Goal: Book appointment/travel/reservation

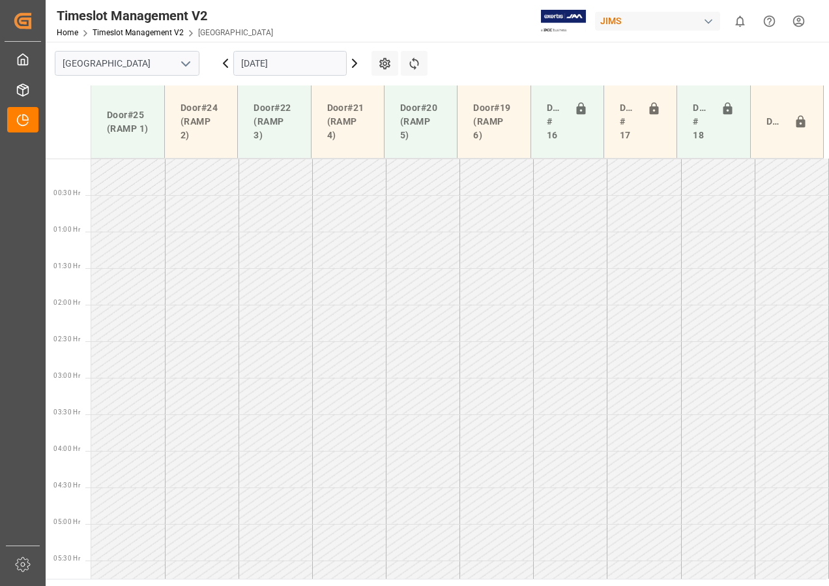
scroll to position [431, 0]
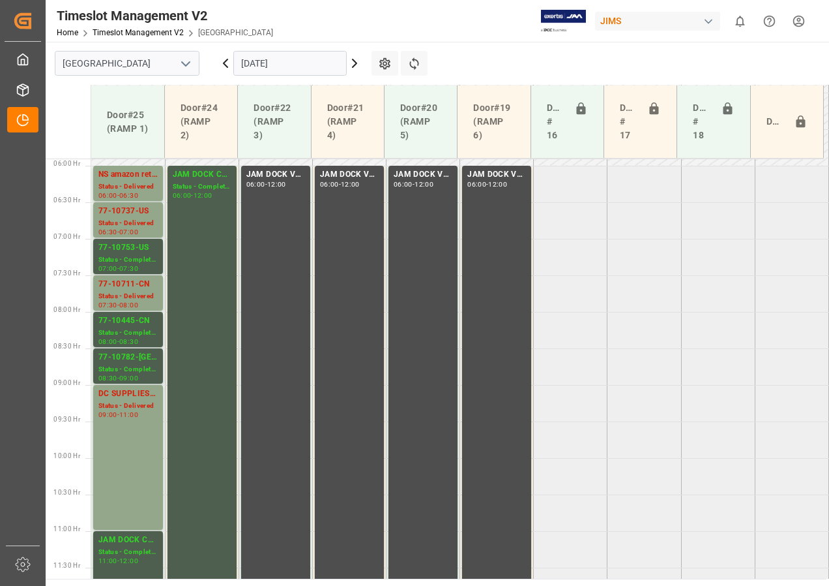
click at [285, 63] on input "[DATE]" at bounding box center [289, 63] width 113 height 25
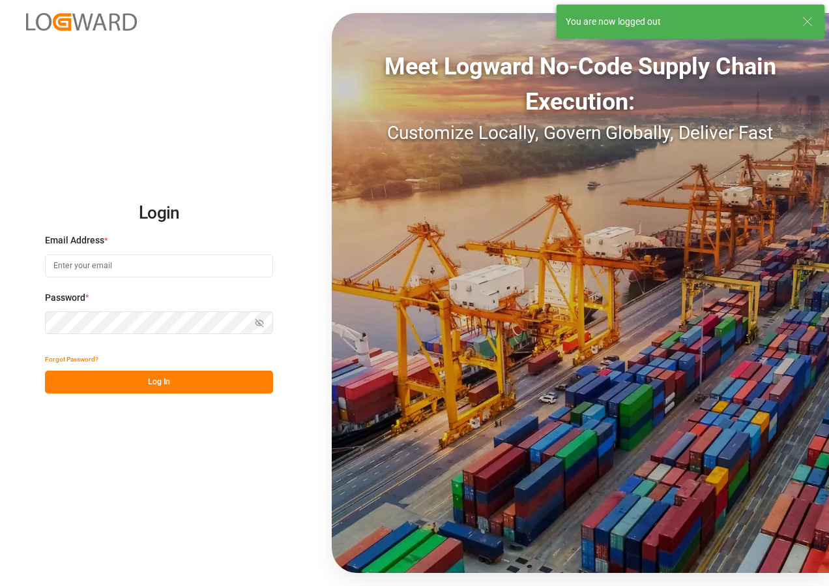
type input "[EMAIL_ADDRESS][DOMAIN_NAME]"
click at [146, 387] on button "Log In" at bounding box center [159, 381] width 228 height 23
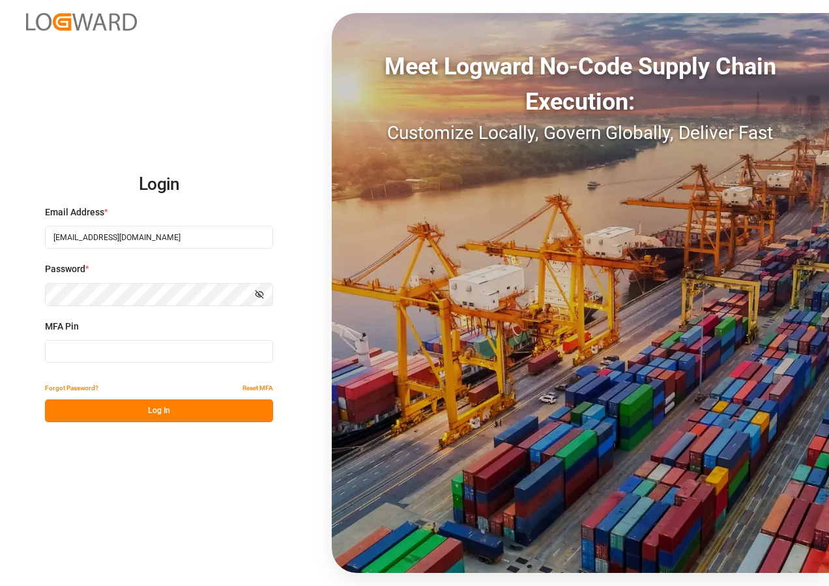
click at [126, 350] on input at bounding box center [159, 351] width 228 height 23
type input "430066"
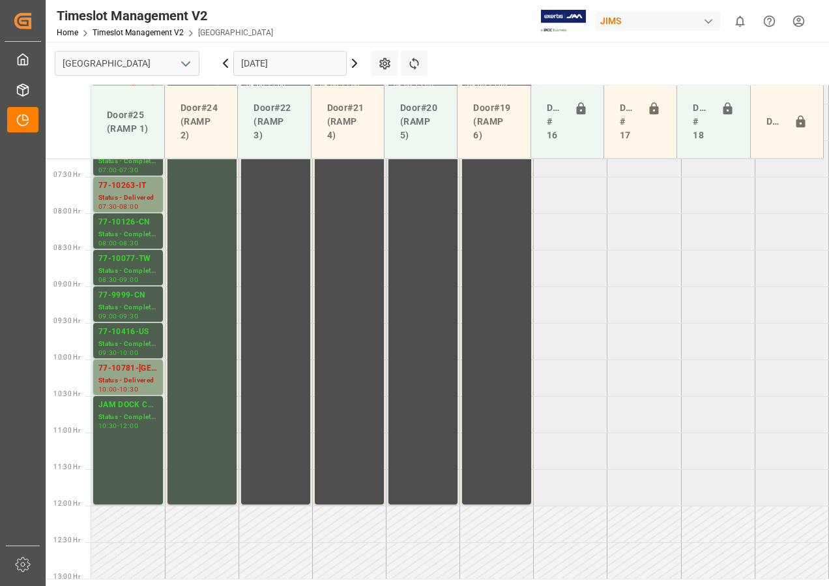
scroll to position [530, 0]
click at [353, 64] on icon at bounding box center [355, 63] width 16 height 16
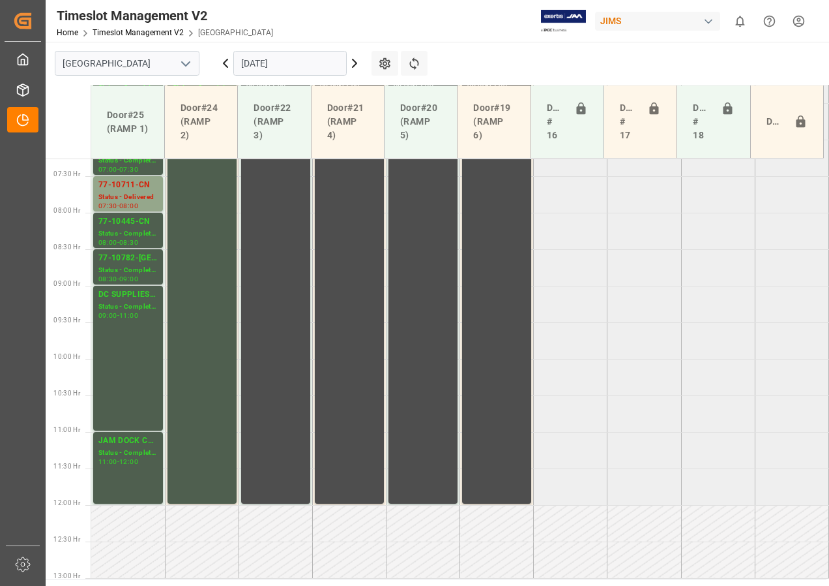
click at [273, 67] on input "[DATE]" at bounding box center [289, 63] width 113 height 25
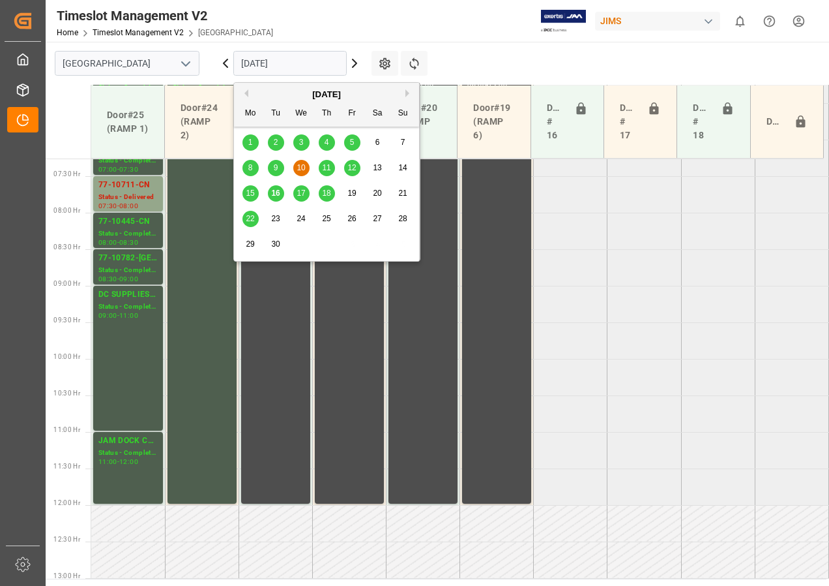
click at [297, 192] on span "17" at bounding box center [301, 192] width 8 height 9
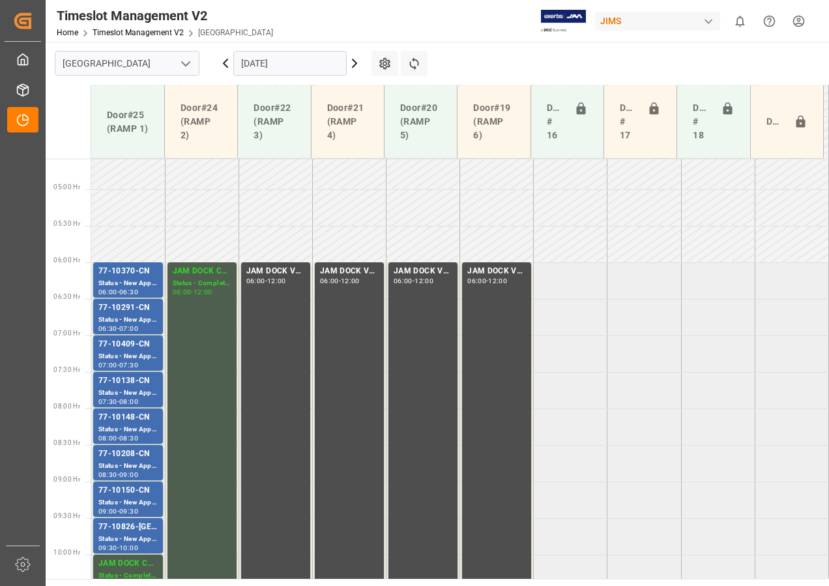
scroll to position [326, 0]
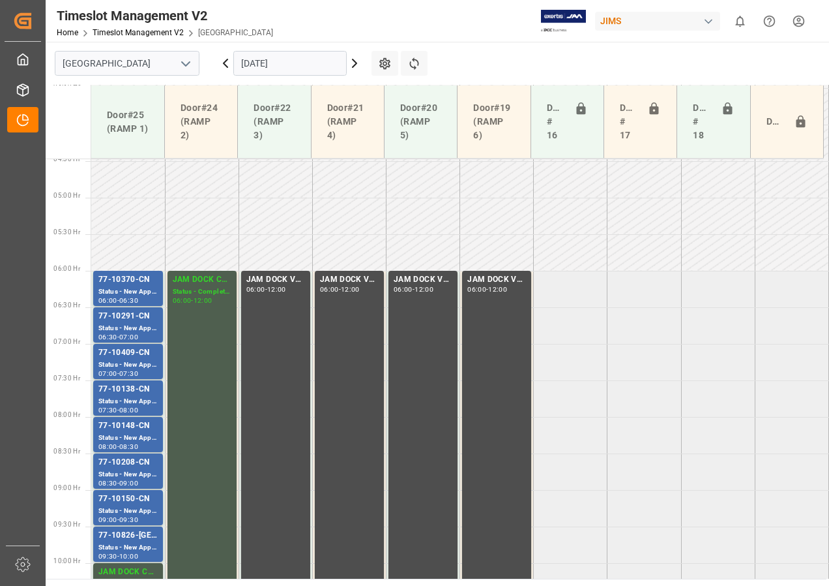
click at [282, 62] on input "[DATE]" at bounding box center [289, 63] width 113 height 25
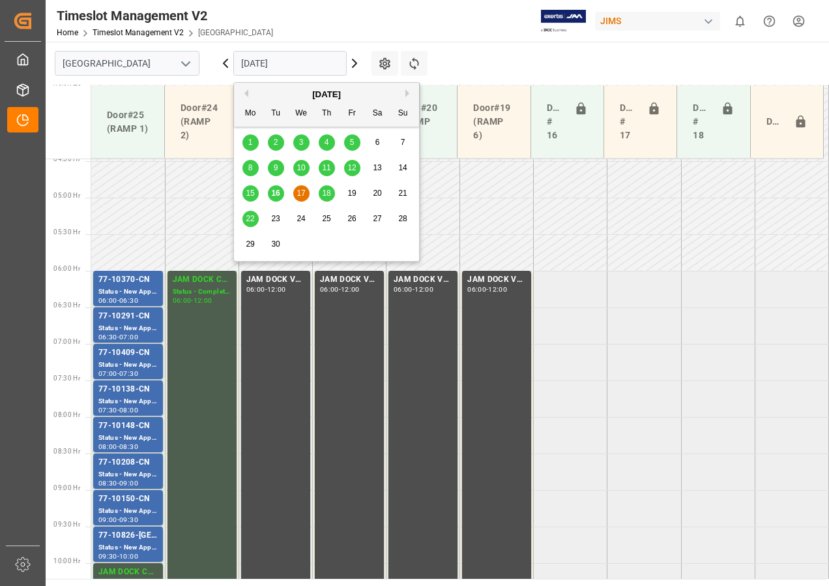
click at [327, 188] on div "18" at bounding box center [327, 194] width 16 height 16
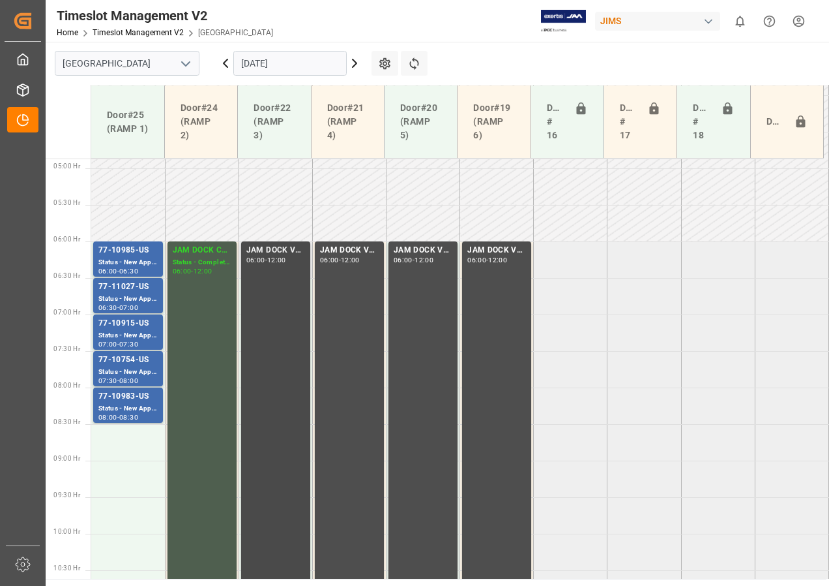
scroll to position [334, 0]
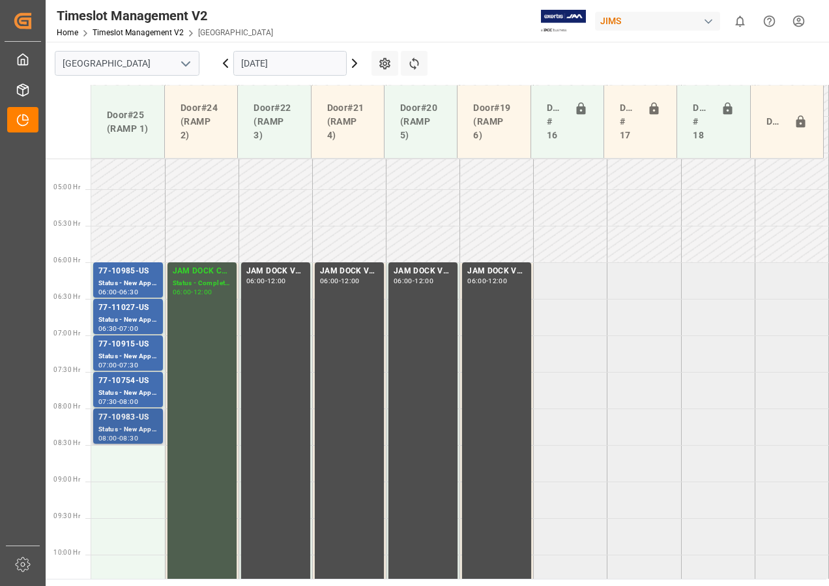
click at [125, 413] on div "77-10983-US" at bounding box center [127, 417] width 59 height 13
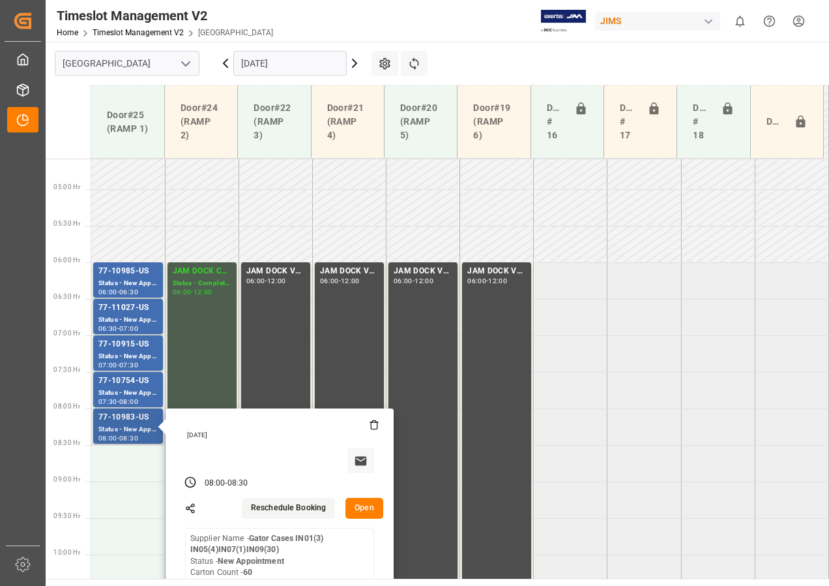
scroll to position [530, 0]
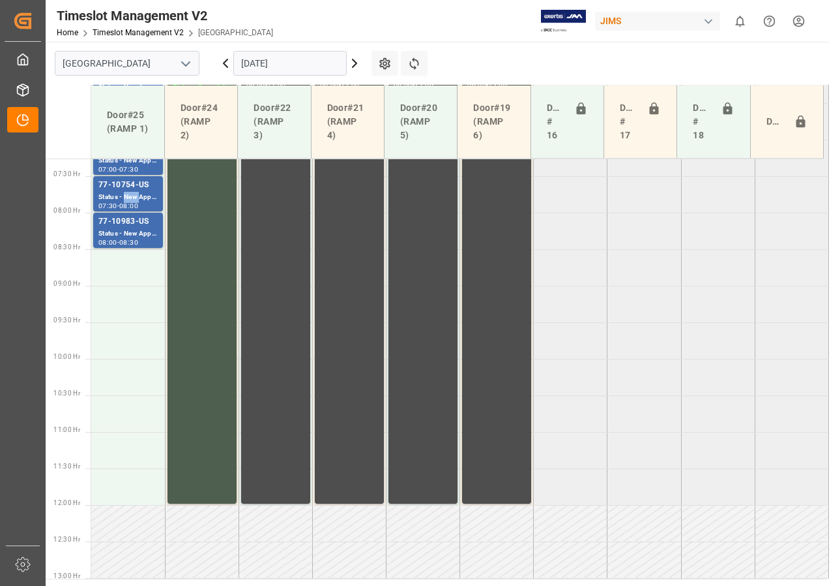
click at [130, 193] on div "Status - New Appointment" at bounding box center [127, 197] width 59 height 11
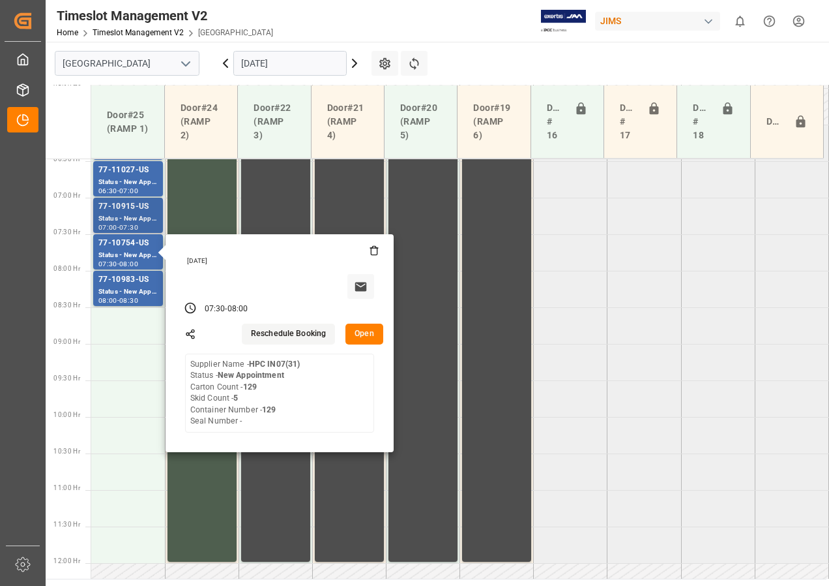
scroll to position [400, 0]
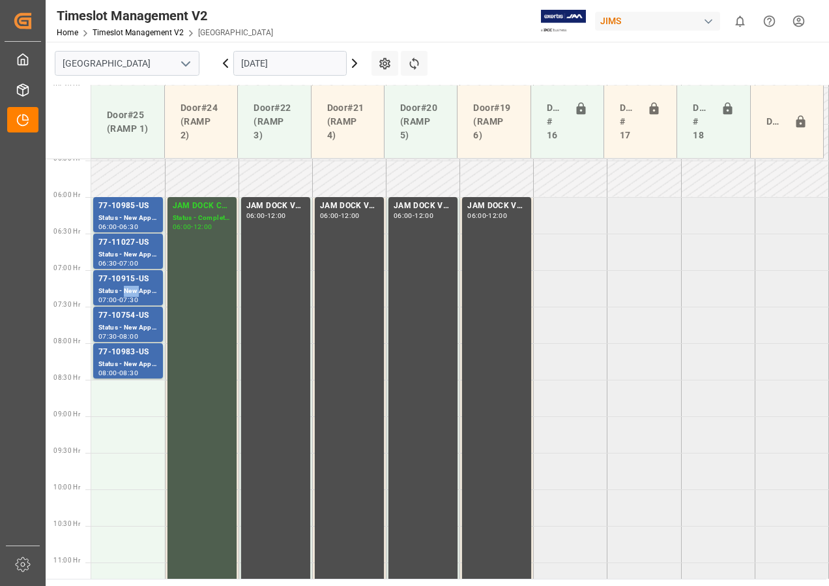
click at [130, 286] on div "Status - New Appointment" at bounding box center [127, 291] width 59 height 11
click at [130, 242] on div "77-11027-US" at bounding box center [127, 242] width 59 height 13
click at [131, 215] on div "Status - New Appointment" at bounding box center [127, 218] width 59 height 11
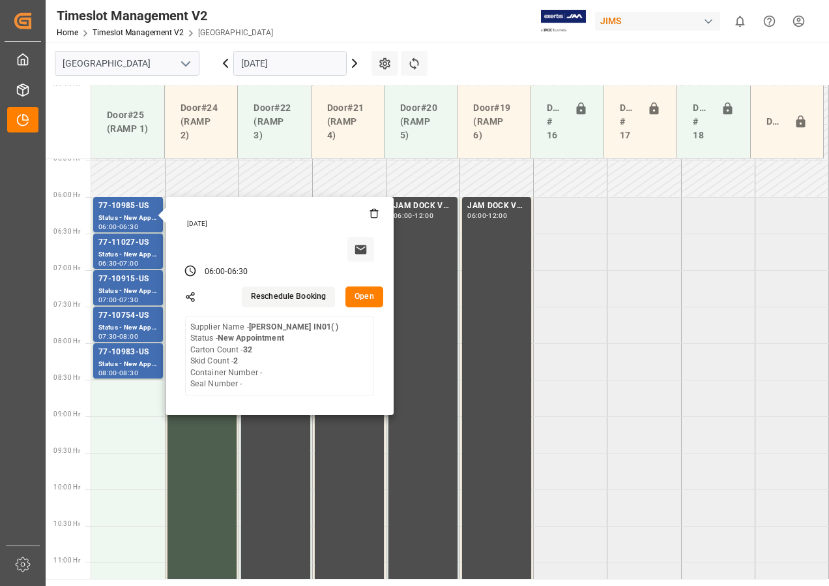
click at [263, 59] on input "[DATE]" at bounding box center [289, 63] width 113 height 25
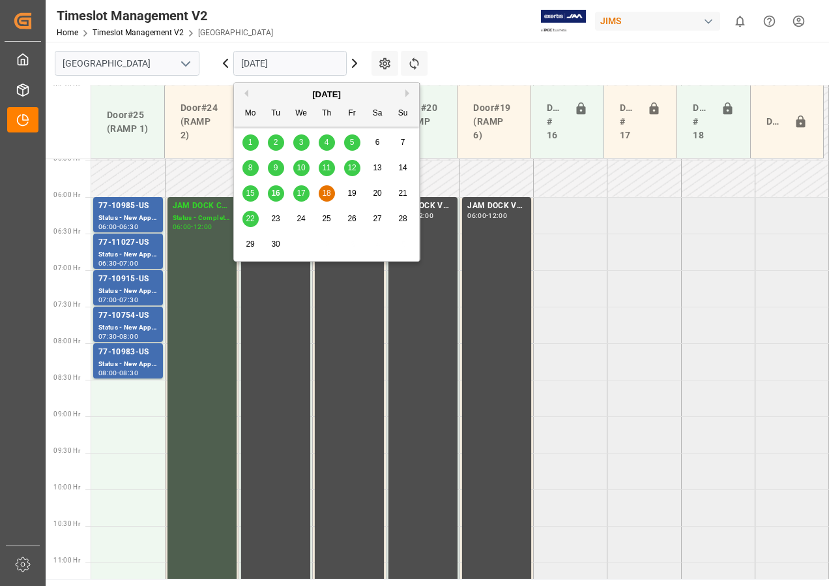
click at [355, 190] on span "19" at bounding box center [352, 192] width 8 height 9
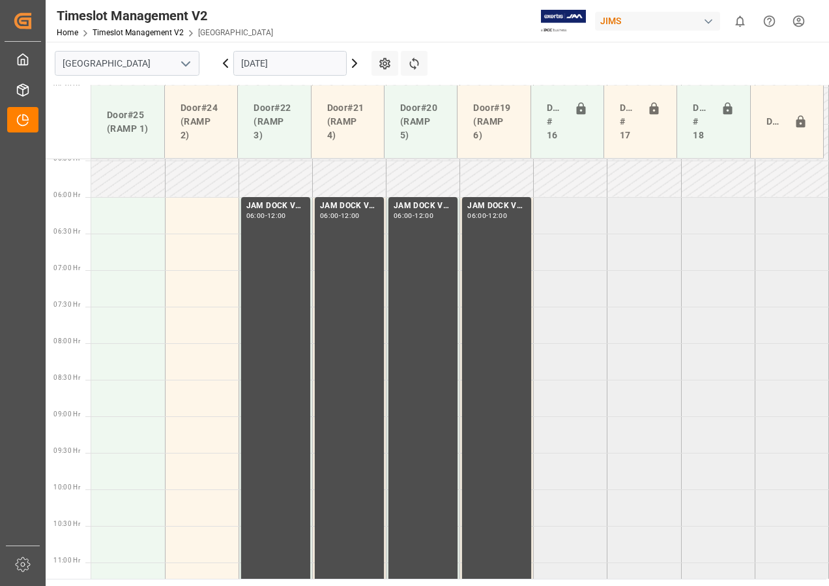
click at [268, 63] on input "[DATE]" at bounding box center [289, 63] width 113 height 25
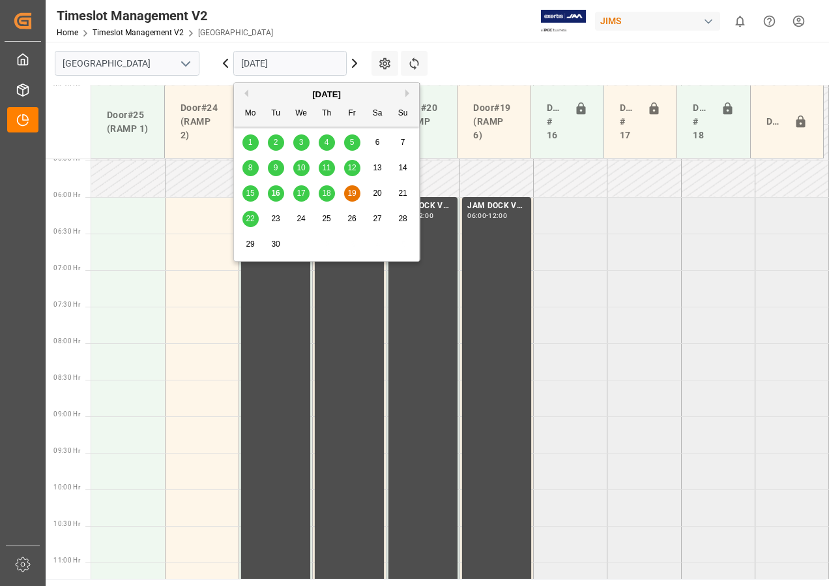
click at [274, 190] on span "16" at bounding box center [275, 192] width 8 height 9
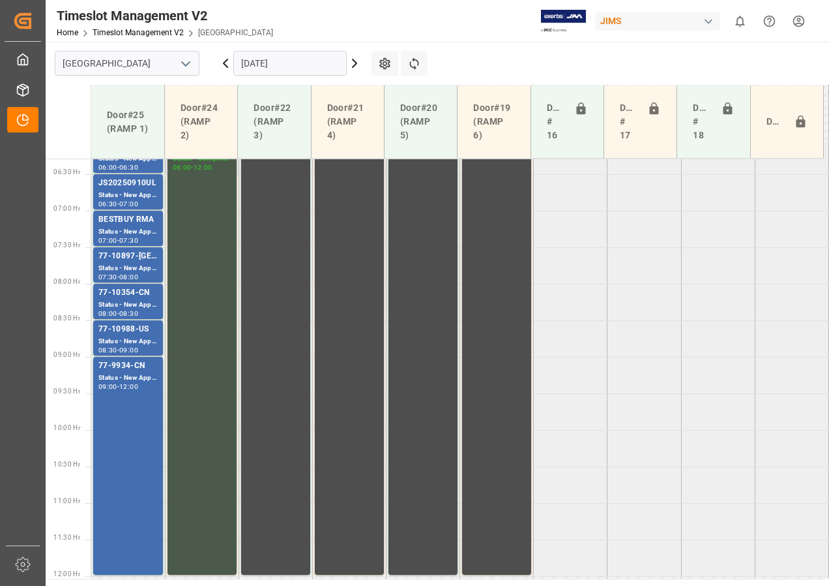
scroll to position [465, 0]
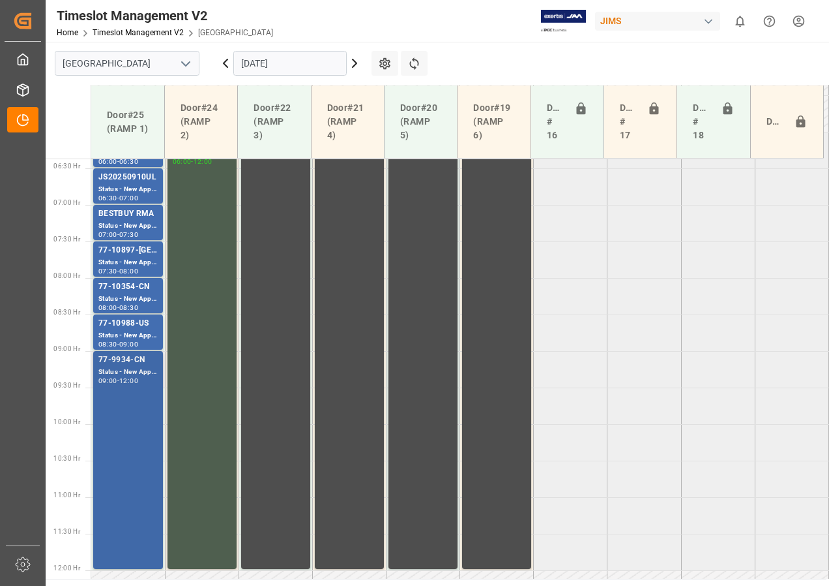
click at [133, 404] on div "77-9934-CN Status - New Appointment 09:00 - 12:00" at bounding box center [127, 459] width 59 height 213
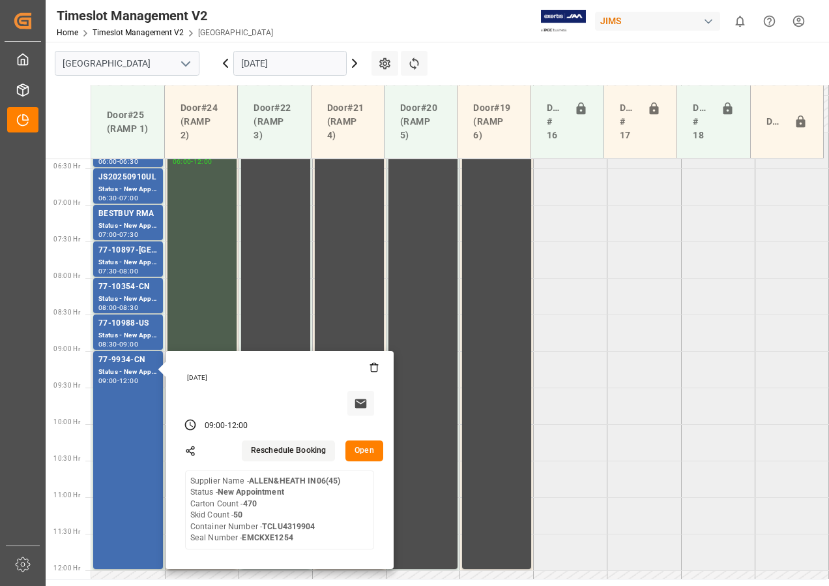
click at [364, 453] on button "Open" at bounding box center [365, 450] width 38 height 21
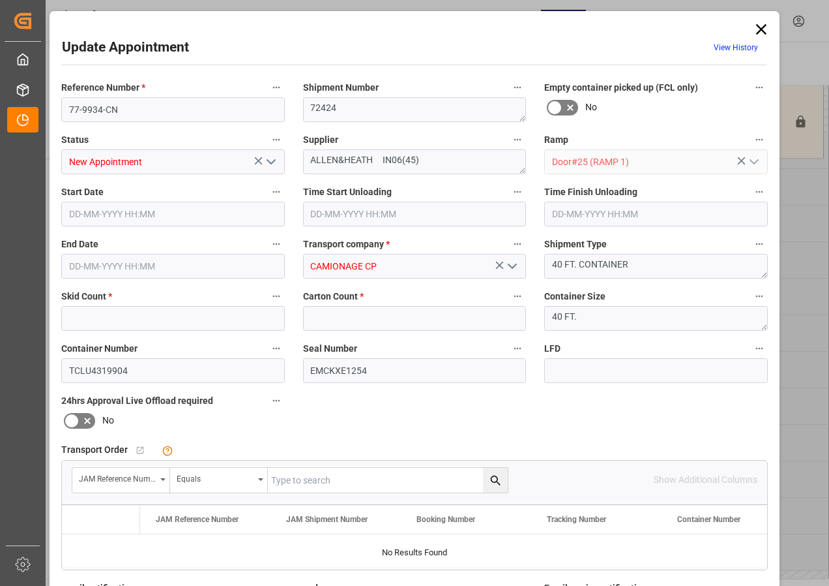
type input "50"
type input "470"
type input "[DATE] 09:00"
type input "[DATE] 12:00"
type input "[DATE] 10:26"
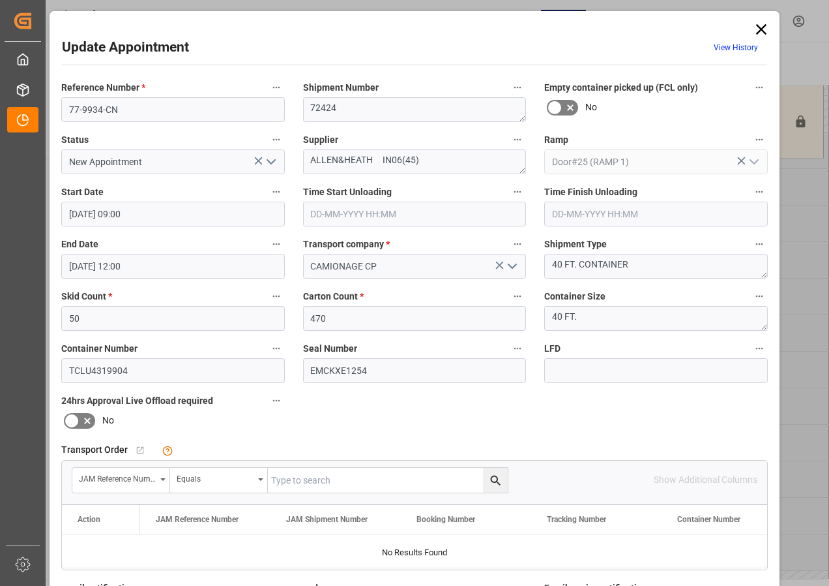
click at [267, 165] on icon "open menu" at bounding box center [271, 162] width 16 height 16
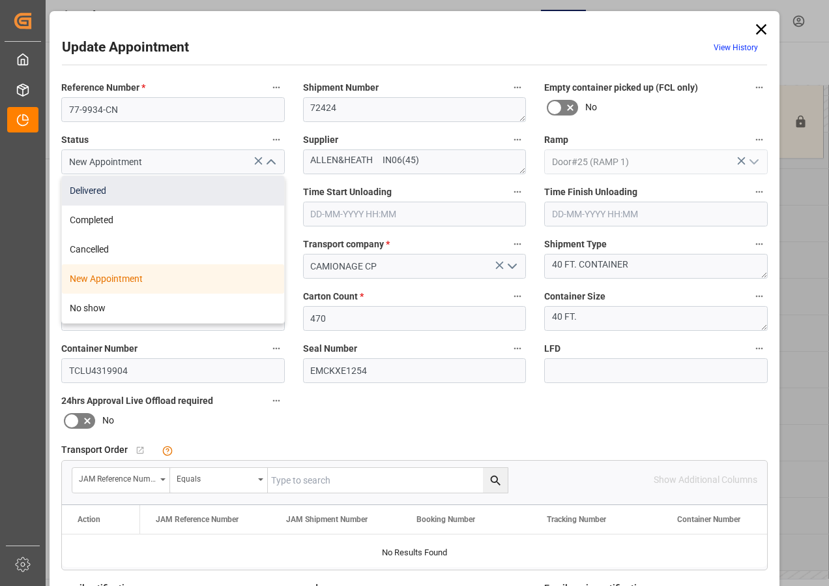
click at [105, 196] on div "Delivered" at bounding box center [173, 190] width 222 height 29
type input "Delivered"
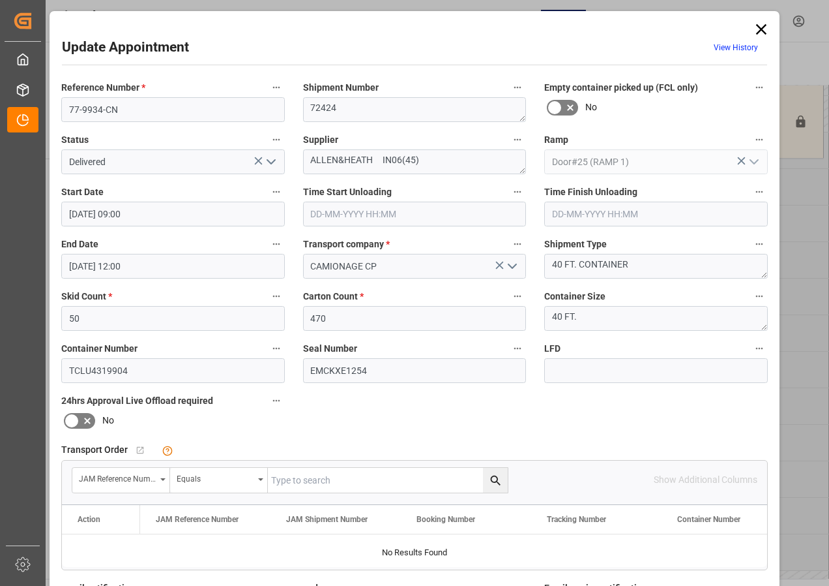
scroll to position [196, 0]
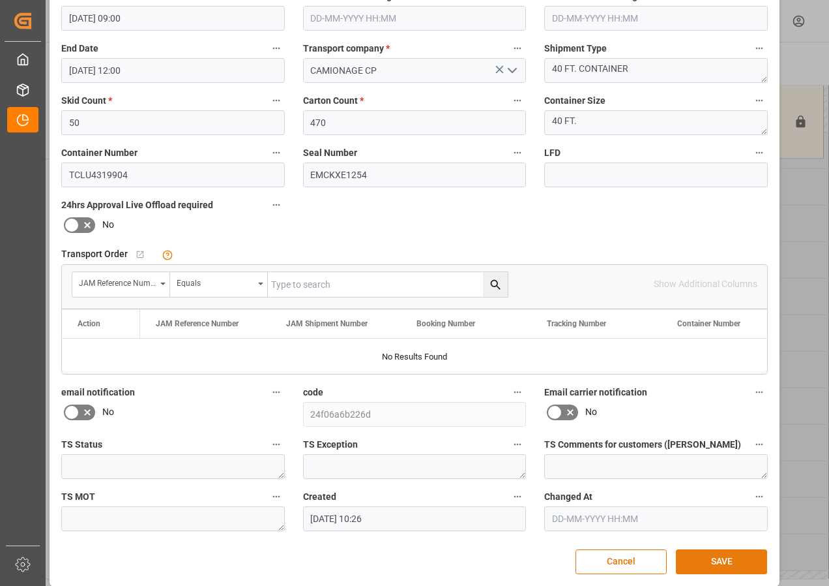
click at [717, 562] on button "SAVE" at bounding box center [721, 561] width 91 height 25
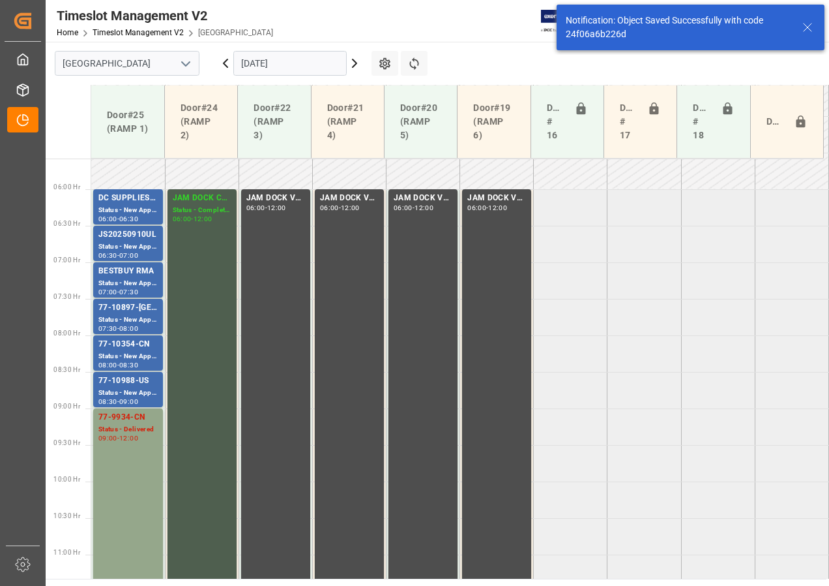
scroll to position [342, 0]
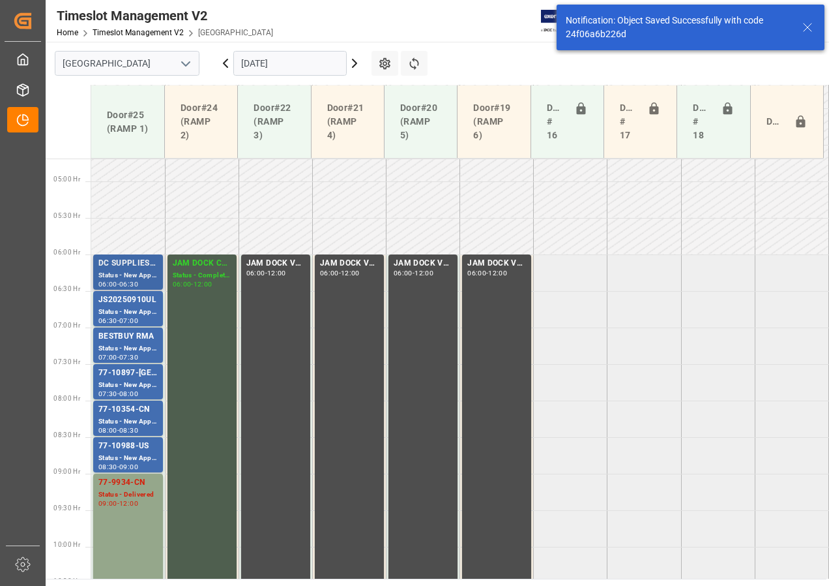
click at [132, 262] on div "DC SUPPLIES / [PERSON_NAME]" at bounding box center [127, 263] width 59 height 13
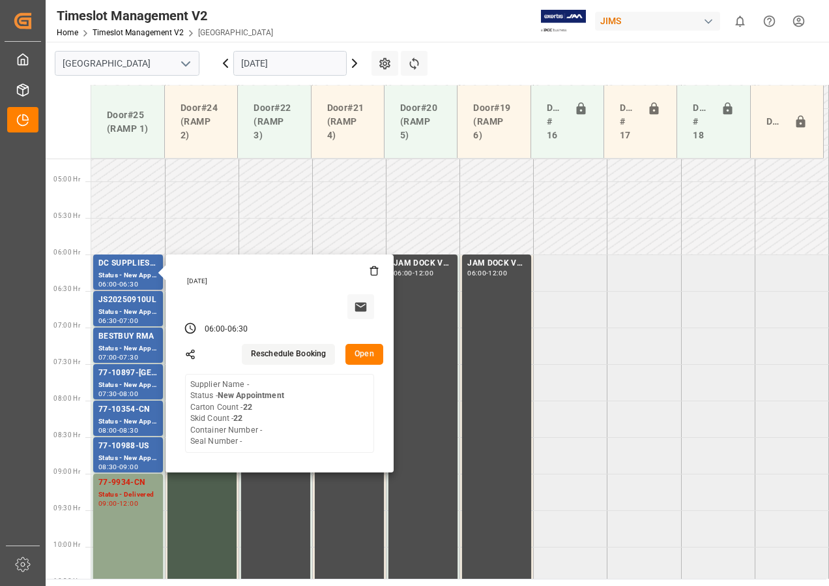
click at [359, 353] on button "Open" at bounding box center [365, 354] width 38 height 21
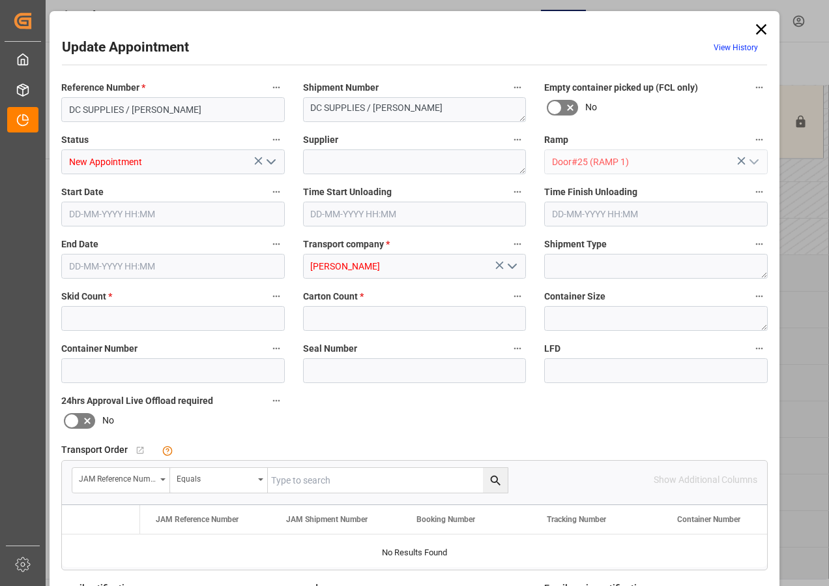
type input "22"
type input "[DATE] 06:00"
type input "[DATE] 06:30"
type input "[DATE] 13:48"
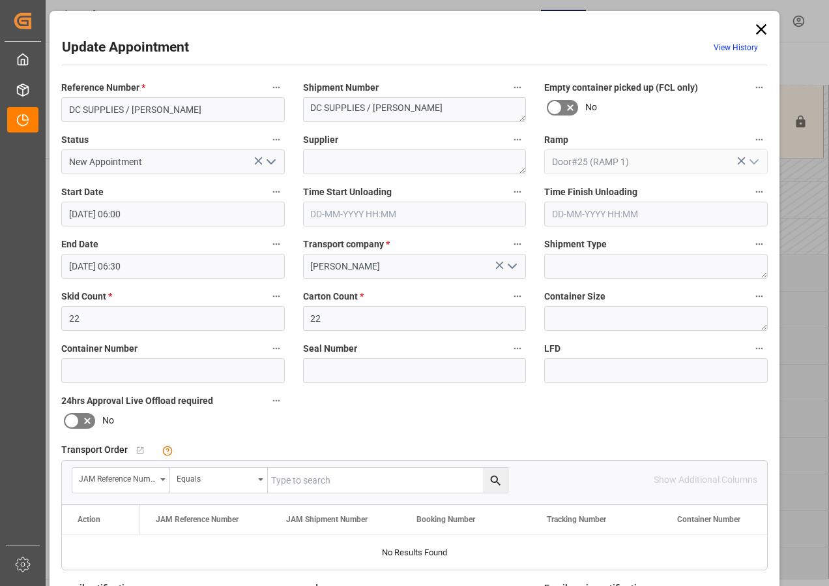
click at [760, 27] on icon at bounding box center [761, 29] width 18 height 18
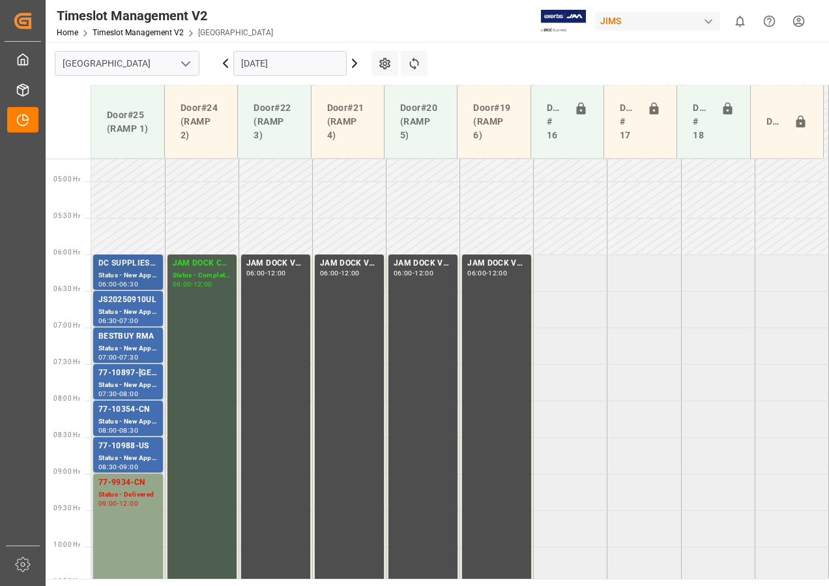
click at [132, 265] on div "DC SUPPLIES / [PERSON_NAME]" at bounding box center [127, 263] width 59 height 13
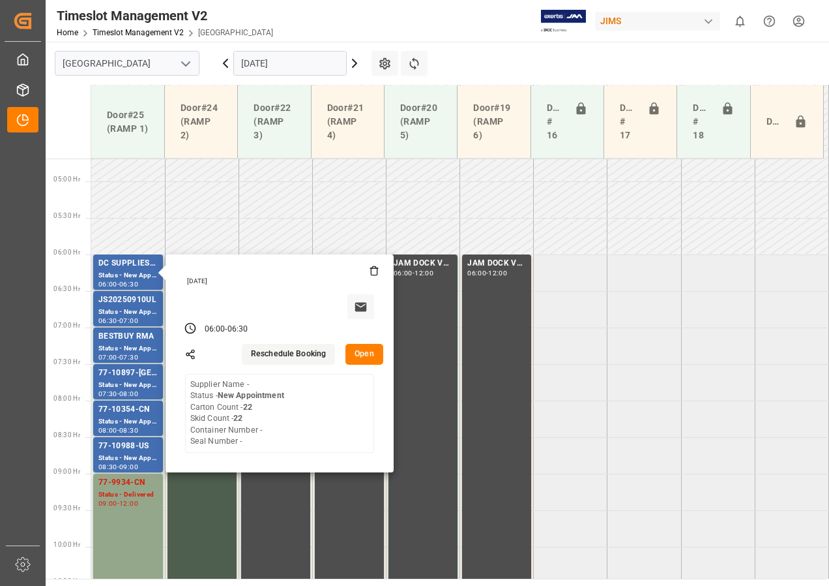
click at [366, 356] on button "Open" at bounding box center [365, 354] width 38 height 21
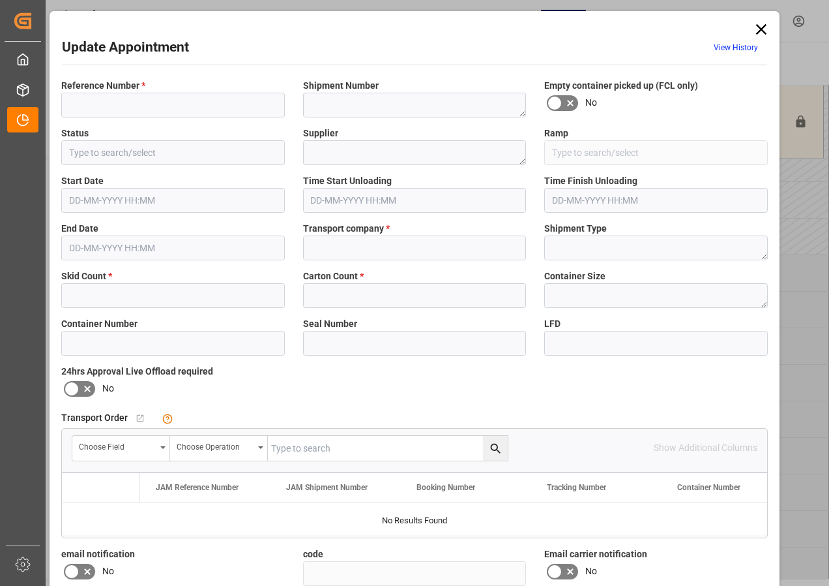
type input "DC SUPPLIES / [PERSON_NAME]"
type textarea "DC SUPPLIES / [PERSON_NAME]"
type input "New Appointment"
type input "Door#25 (RAMP 1)"
type input "[PERSON_NAME]"
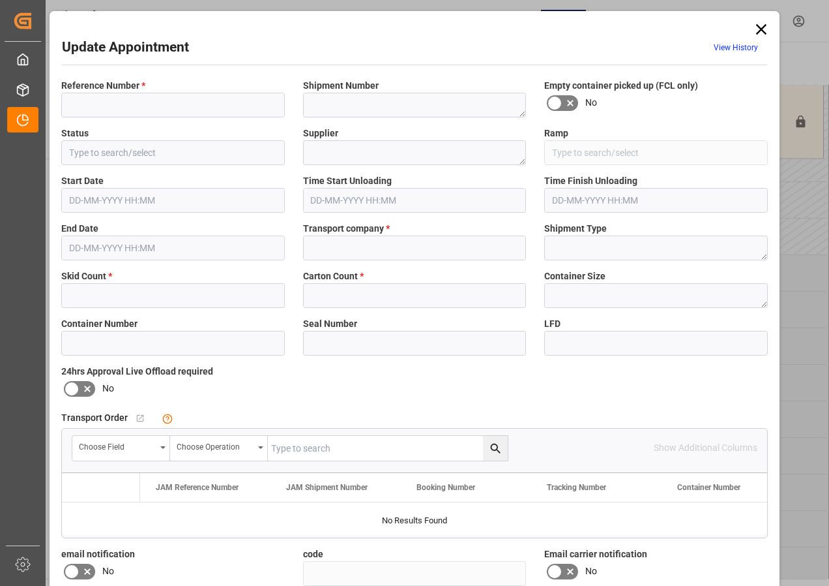
type input "4cb3df8919d6"
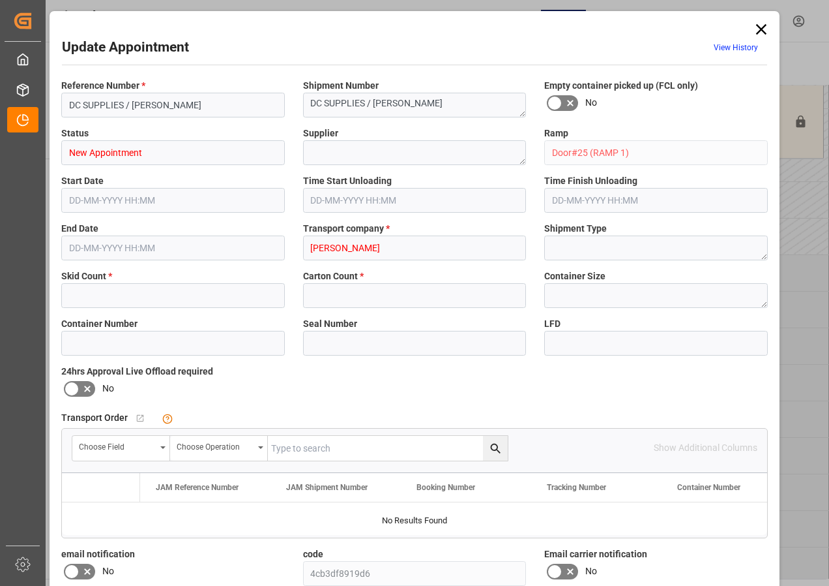
type input "22"
type input "[DATE] 06:00"
type input "[DATE] 06:30"
type input "[DATE] 13:48"
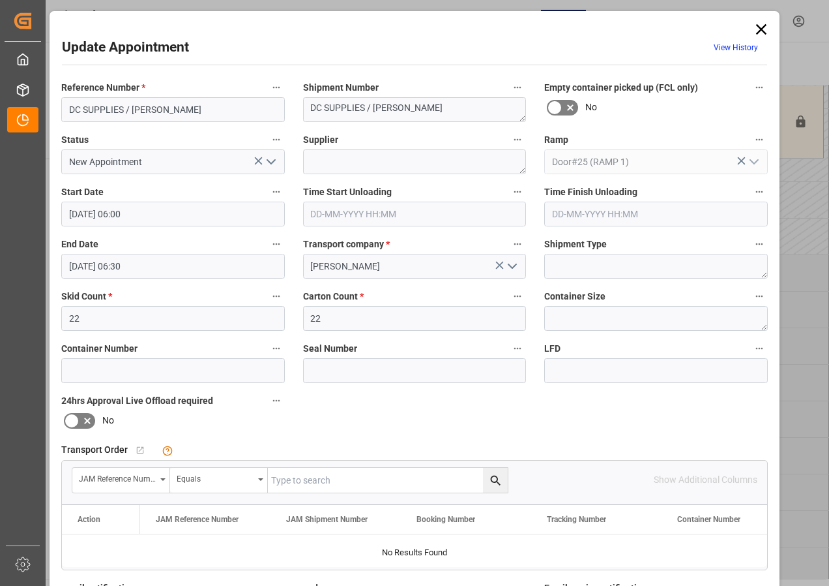
click at [271, 161] on icon "open menu" at bounding box center [271, 162] width 16 height 16
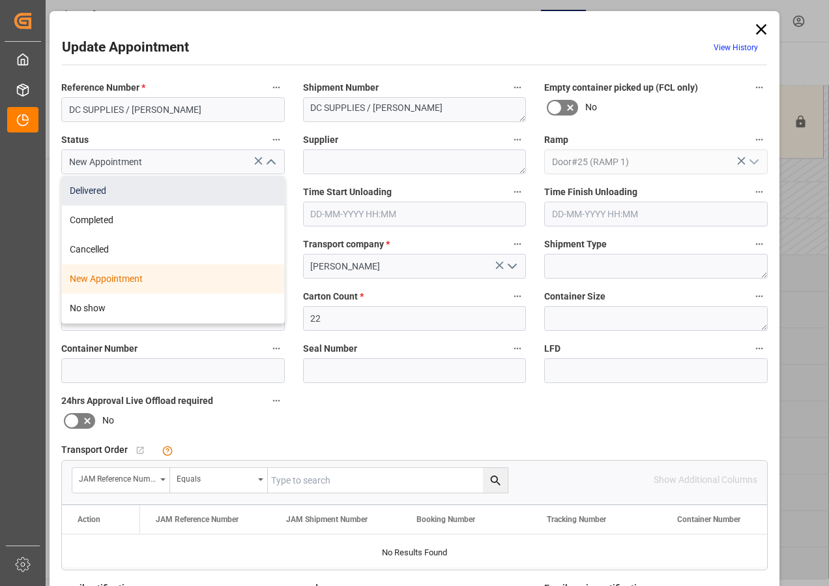
click at [91, 193] on div "Delivered" at bounding box center [173, 190] width 222 height 29
type input "Delivered"
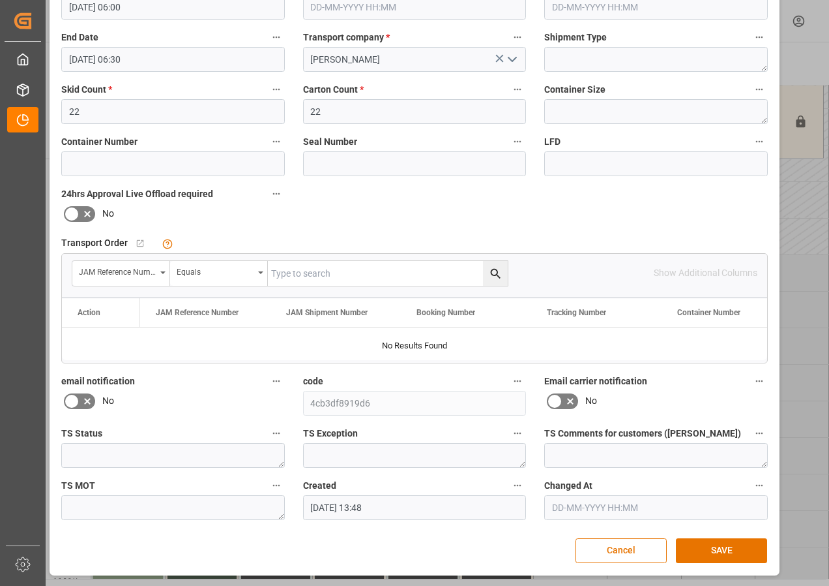
scroll to position [207, 0]
click at [735, 548] on button "SAVE" at bounding box center [721, 549] width 91 height 25
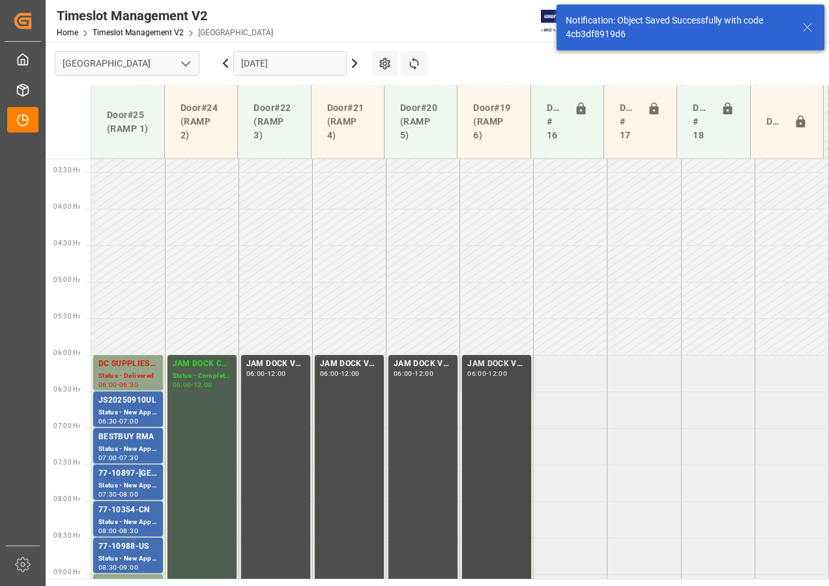
scroll to position [384, 0]
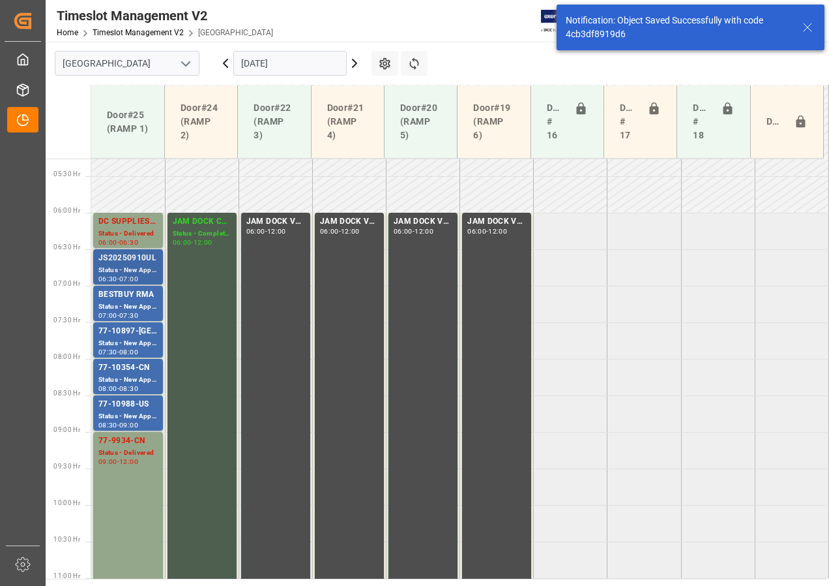
click at [135, 261] on div "JS20250910UL" at bounding box center [127, 258] width 59 height 13
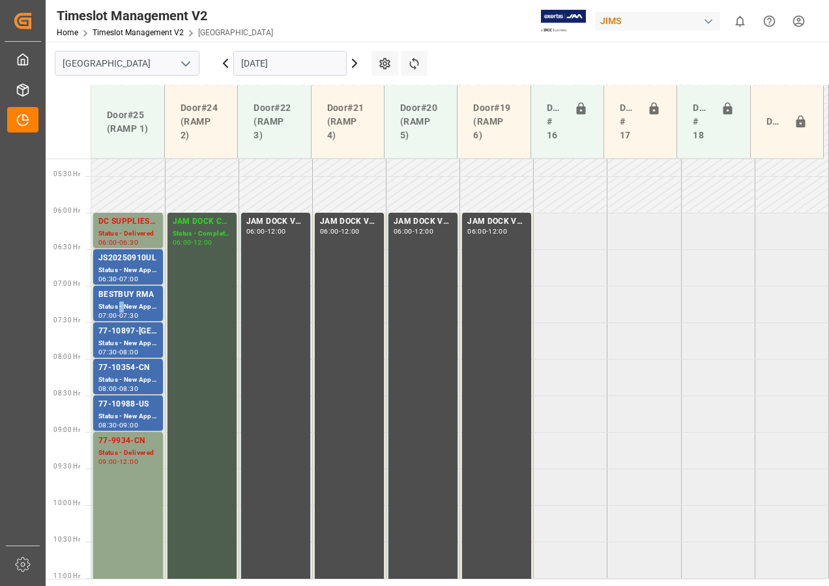
click at [120, 303] on div "Status - New Appointment" at bounding box center [127, 306] width 59 height 11
click at [126, 412] on div "Status - New Appointment" at bounding box center [127, 416] width 59 height 11
click at [128, 378] on div "Status - New Appointment" at bounding box center [127, 379] width 59 height 11
click at [126, 336] on div "77-10897-[GEOGRAPHIC_DATA]" at bounding box center [127, 331] width 59 height 13
click at [138, 406] on div "77-10988-US" at bounding box center [127, 404] width 59 height 13
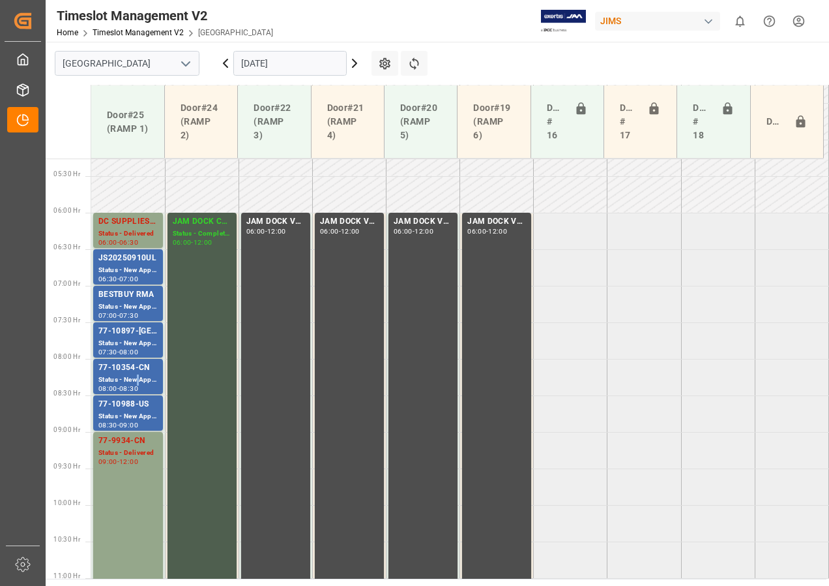
click at [139, 376] on div "Status - New Appointment" at bounding box center [127, 379] width 59 height 11
click at [136, 338] on div "Status - New Appointment" at bounding box center [127, 343] width 59 height 11
